Goal: Find specific page/section: Find specific page/section

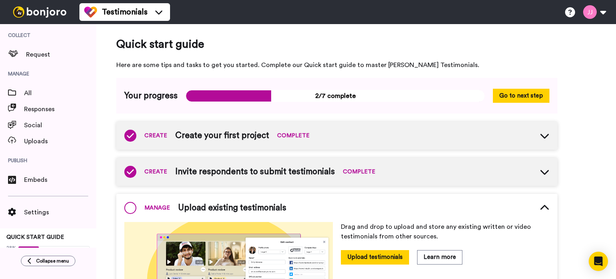
scroll to position [81, 0]
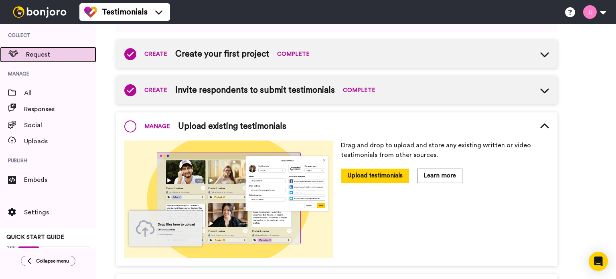
click at [34, 50] on span "Request" at bounding box center [61, 55] width 70 height 10
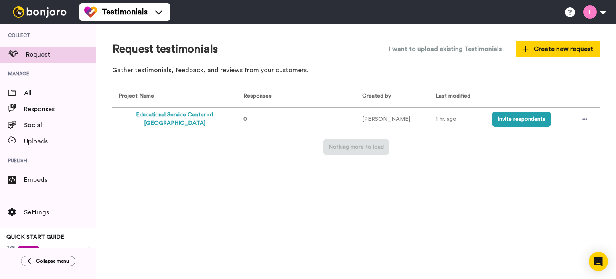
click at [170, 117] on button "Educational Service Center of [GEOGRAPHIC_DATA]" at bounding box center [174, 119] width 113 height 17
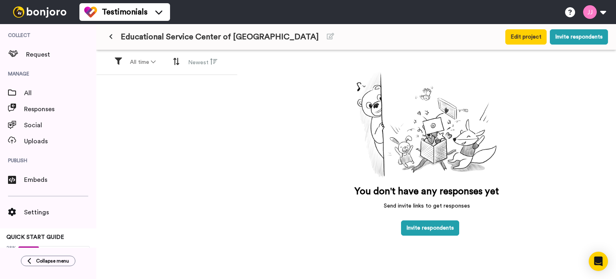
click at [37, 13] on img at bounding box center [40, 11] width 60 height 11
